Goal: Information Seeking & Learning: Learn about a topic

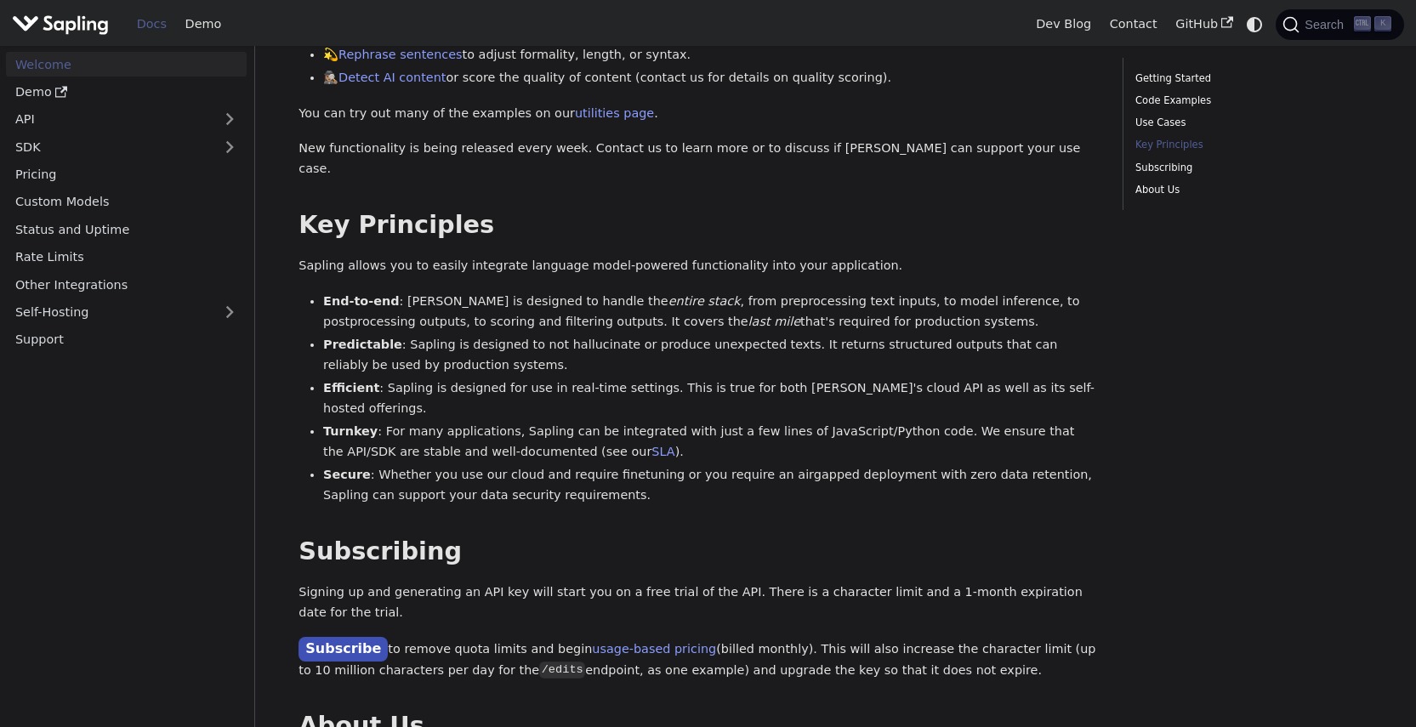
scroll to position [957, 0]
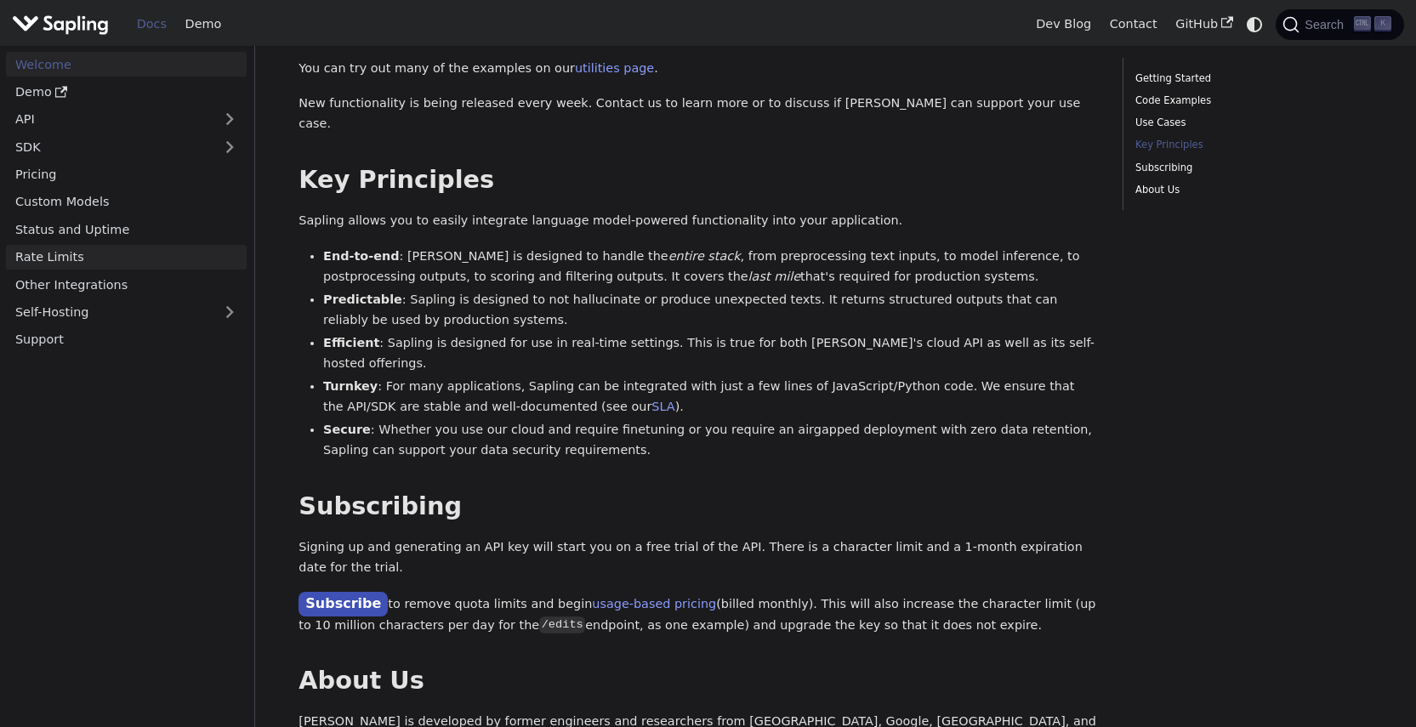
click at [86, 253] on link "Rate Limits" at bounding box center [126, 257] width 241 height 25
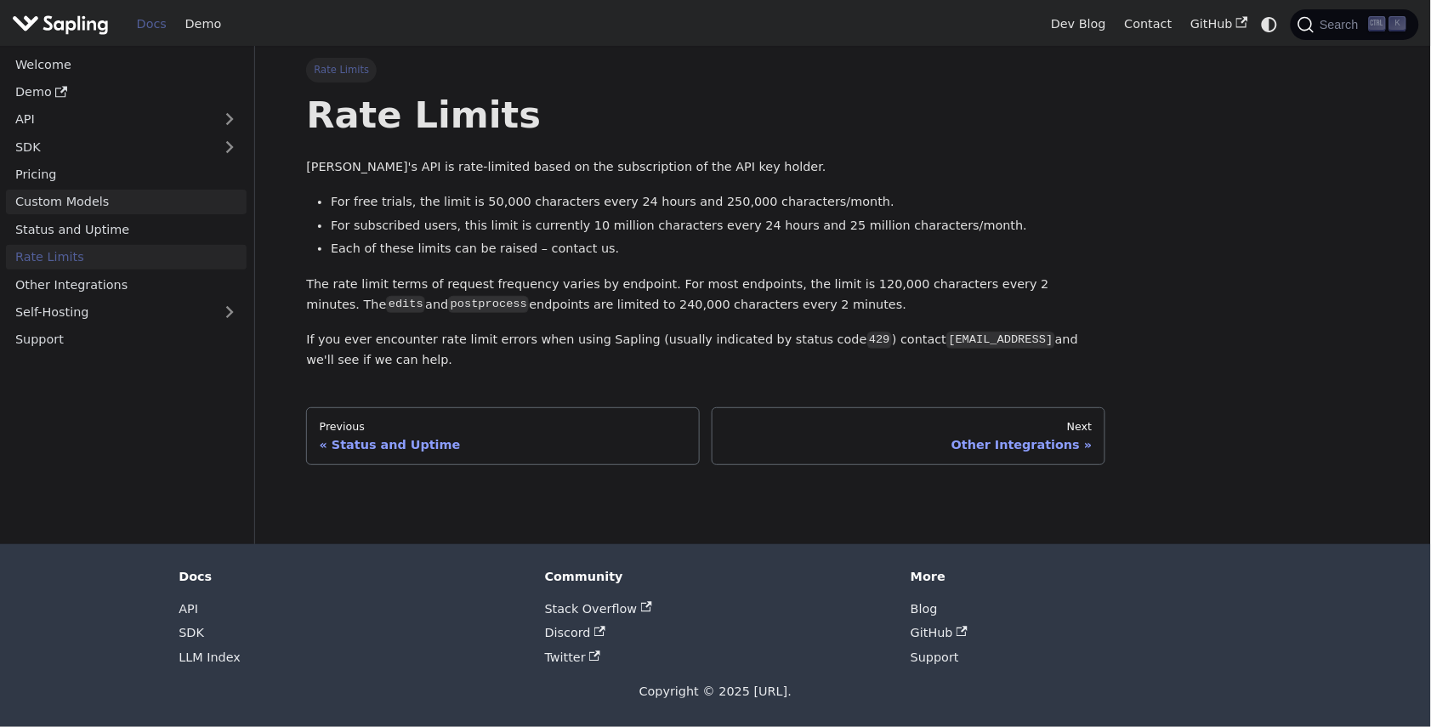
click at [70, 202] on link "Custom Models" at bounding box center [126, 202] width 241 height 25
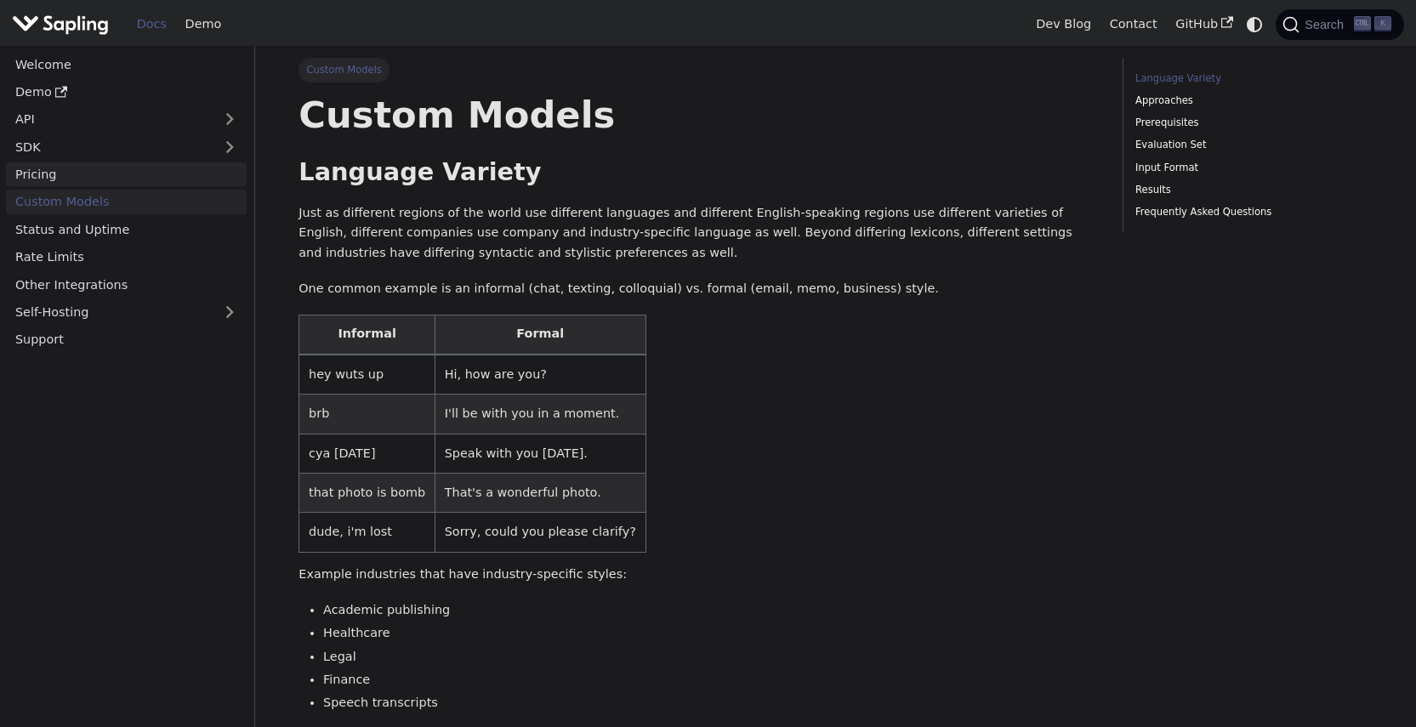
click at [40, 180] on link "Pricing" at bounding box center [126, 174] width 241 height 25
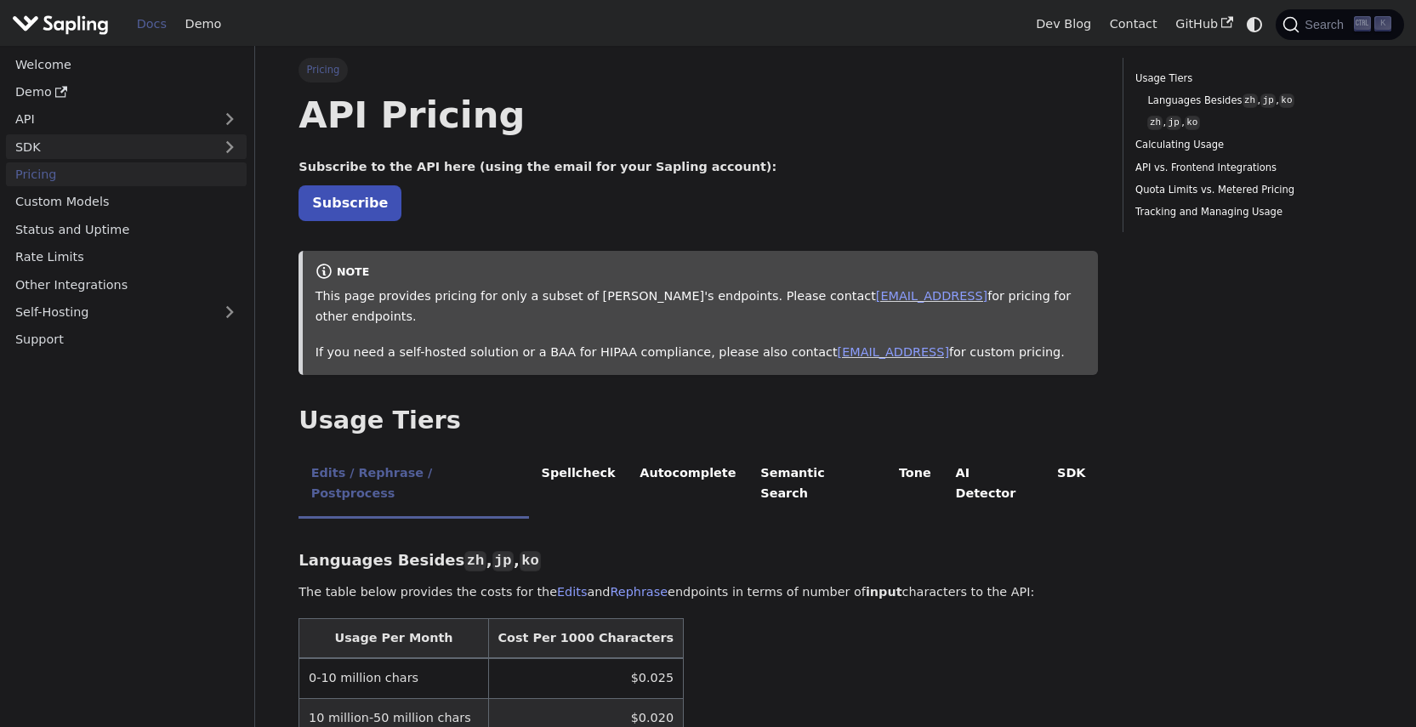
click at [48, 156] on link "SDK" at bounding box center [109, 146] width 207 height 25
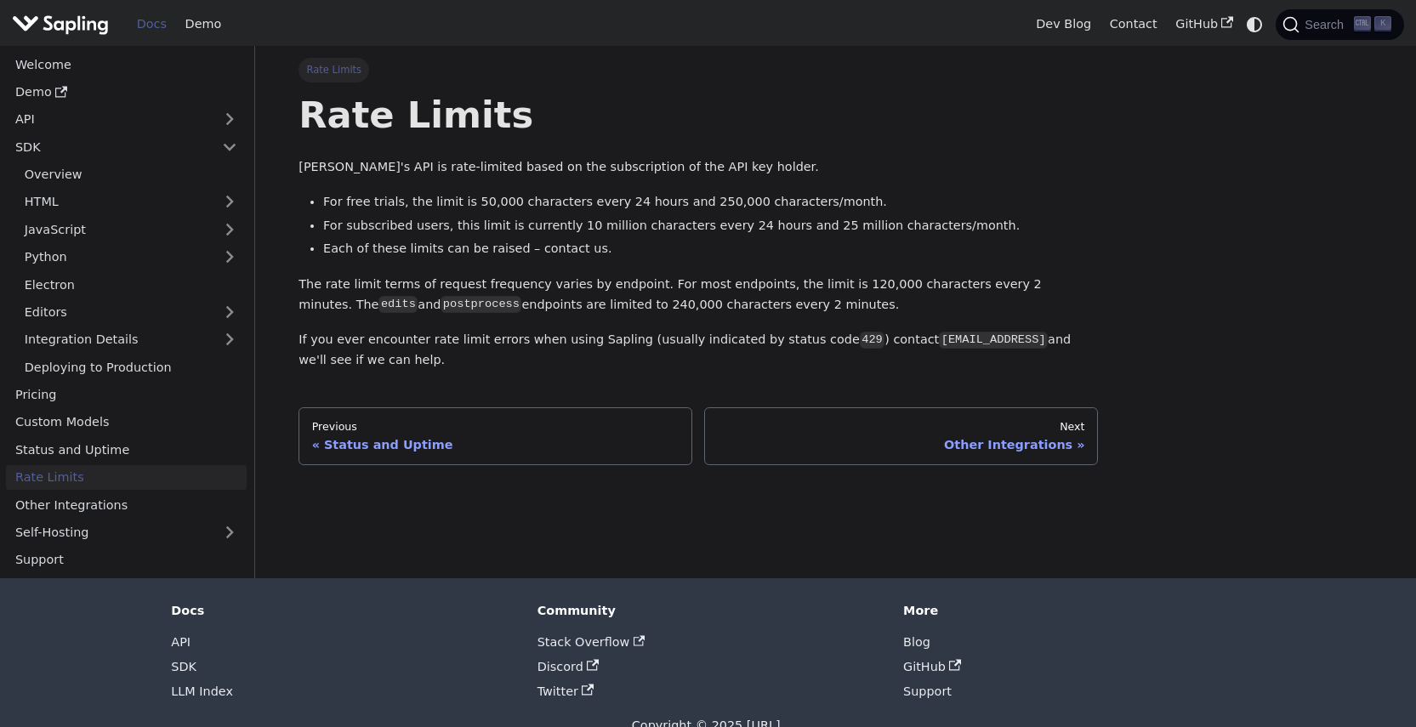
scroll to position [957, 0]
